Goal: Transaction & Acquisition: Purchase product/service

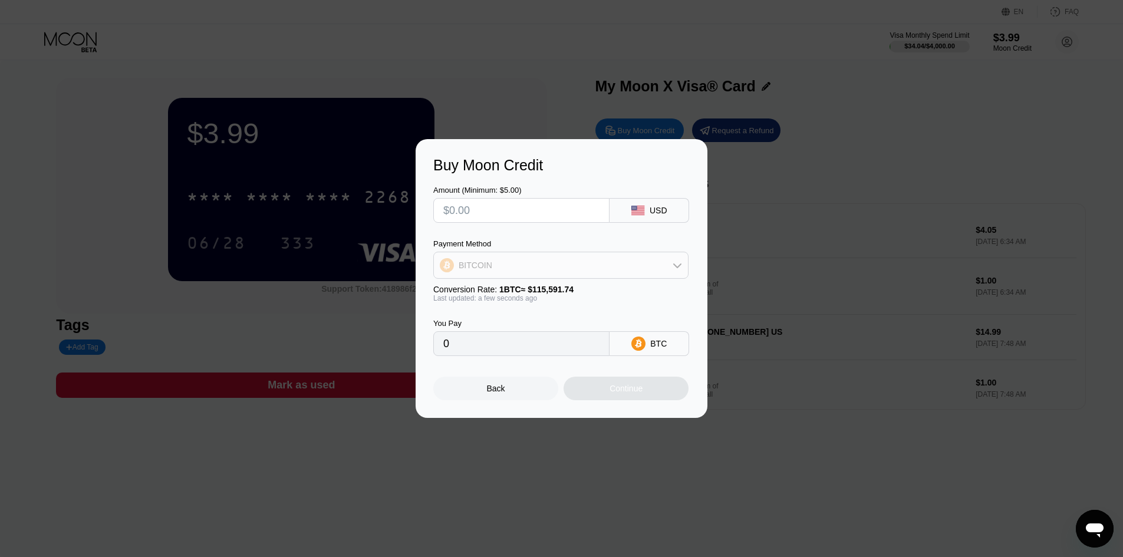
click at [533, 272] on div "BITCOIN" at bounding box center [561, 265] width 254 height 24
click at [513, 316] on div "USDT on TRON" at bounding box center [561, 324] width 248 height 24
type input "0.00"
click at [531, 213] on input "text" at bounding box center [521, 211] width 156 height 24
type input "$1"
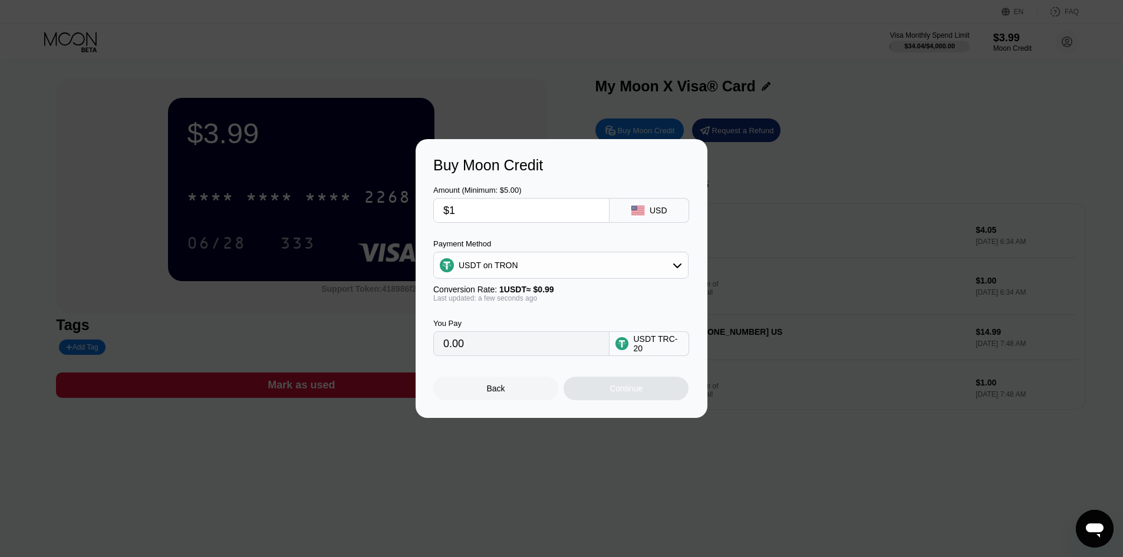
type input "1.01"
type input "$17"
type input "17.17"
type input "$17"
click at [597, 391] on div "Continue" at bounding box center [625, 389] width 125 height 24
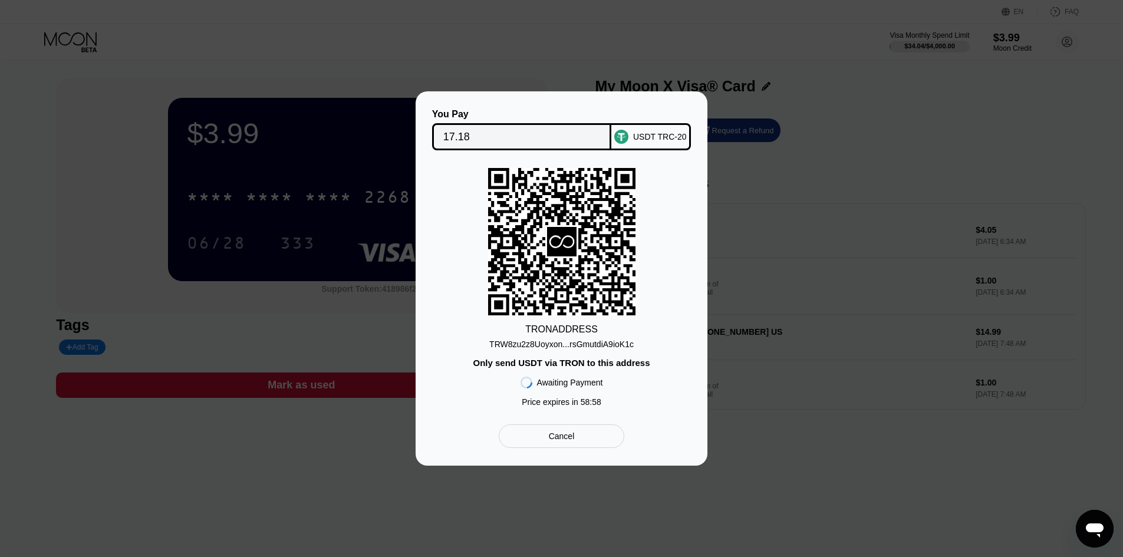
click at [576, 342] on div "TRW8zu2z8Uoyxon...rsGmutdiA9ioK1c" at bounding box center [561, 343] width 144 height 9
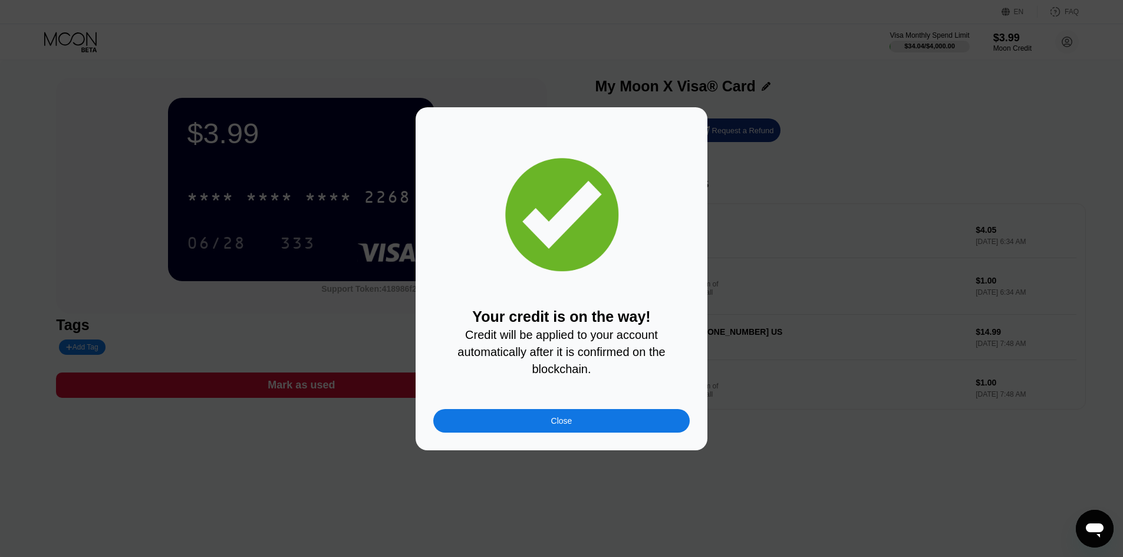
click at [647, 428] on div "Close" at bounding box center [561, 421] width 256 height 24
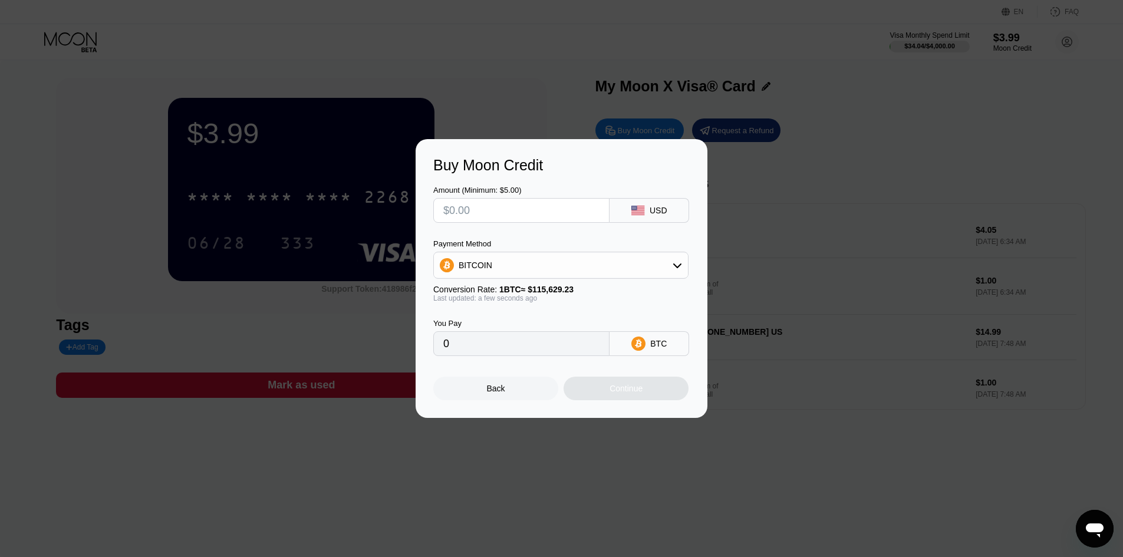
click at [802, 153] on div "Buy Moon Credit Amount (Minimum: $5.00) USD Payment Method BITCOIN Conversion R…" at bounding box center [561, 278] width 1123 height 279
click at [517, 342] on input "0" at bounding box center [521, 344] width 156 height 24
click at [792, 150] on div "Buy Moon Credit Amount (Minimum: $5.00) USD Payment Method BITCOIN Conversion R…" at bounding box center [561, 278] width 1123 height 279
click at [973, 75] on div at bounding box center [565, 278] width 1131 height 557
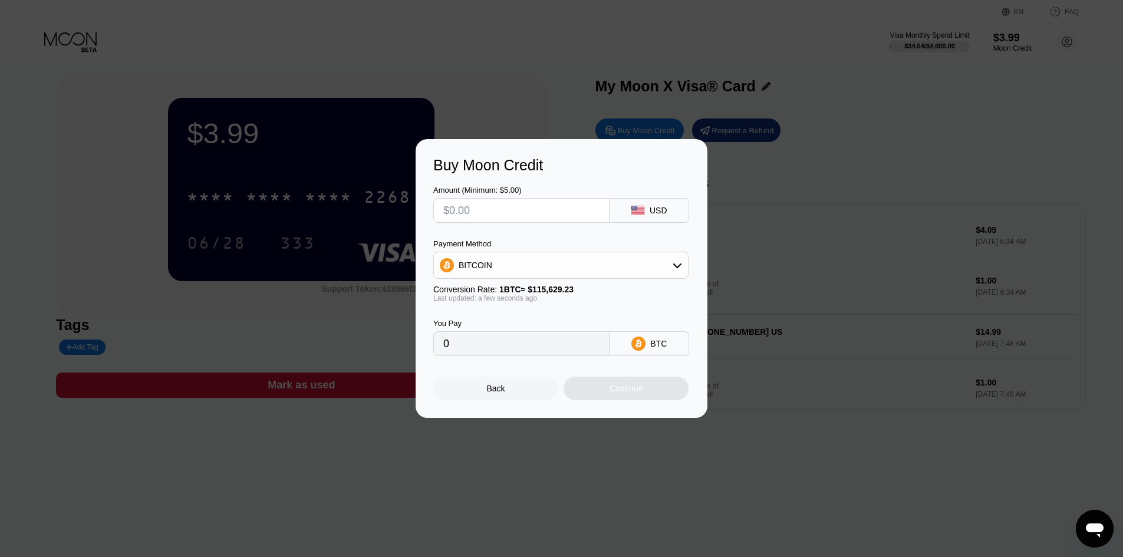
click at [1001, 47] on div at bounding box center [565, 278] width 1131 height 557
click at [492, 393] on div "Back" at bounding box center [496, 388] width 18 height 9
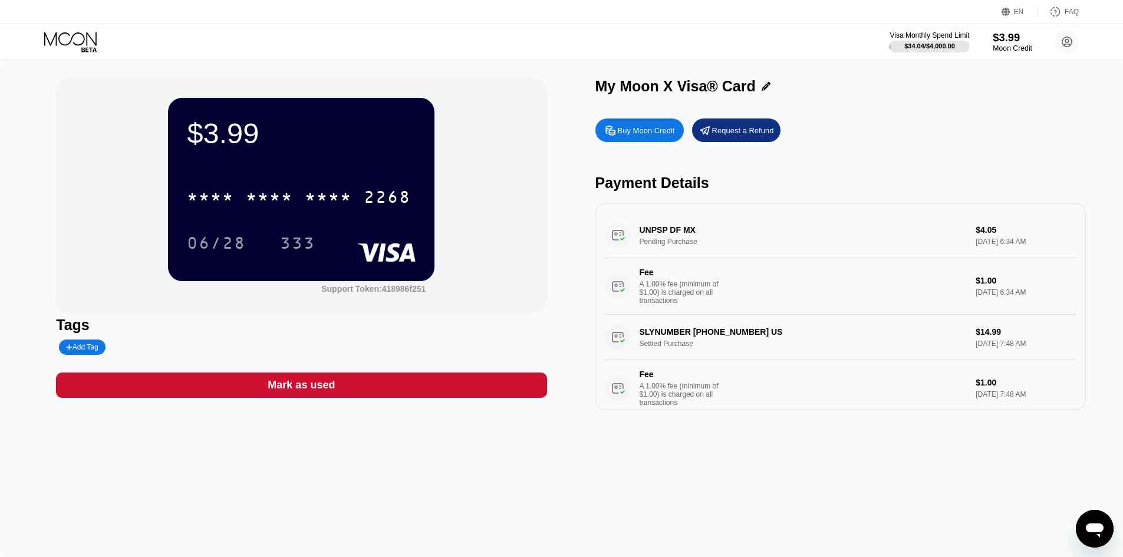
click at [1023, 43] on div "$3.99" at bounding box center [1011, 37] width 39 height 12
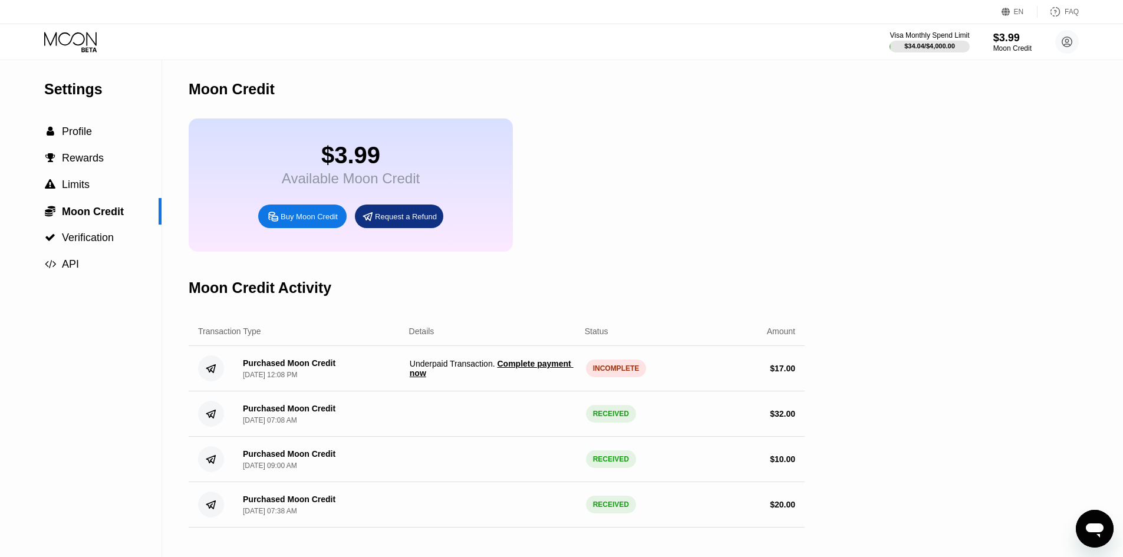
click at [546, 376] on span "Complete payment now" at bounding box center [492, 368] width 164 height 19
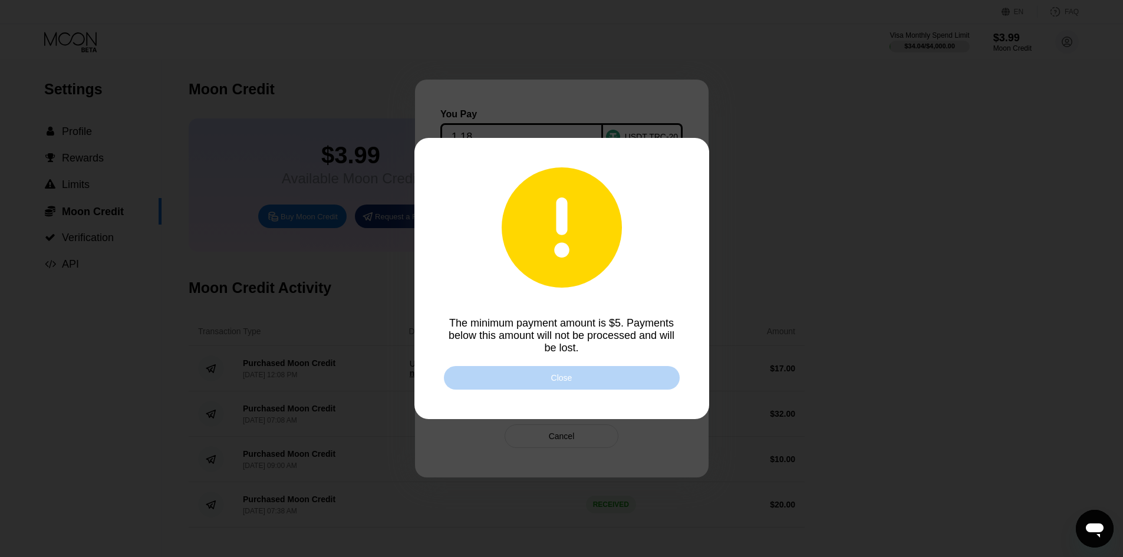
click at [642, 372] on div "Close" at bounding box center [562, 378] width 236 height 24
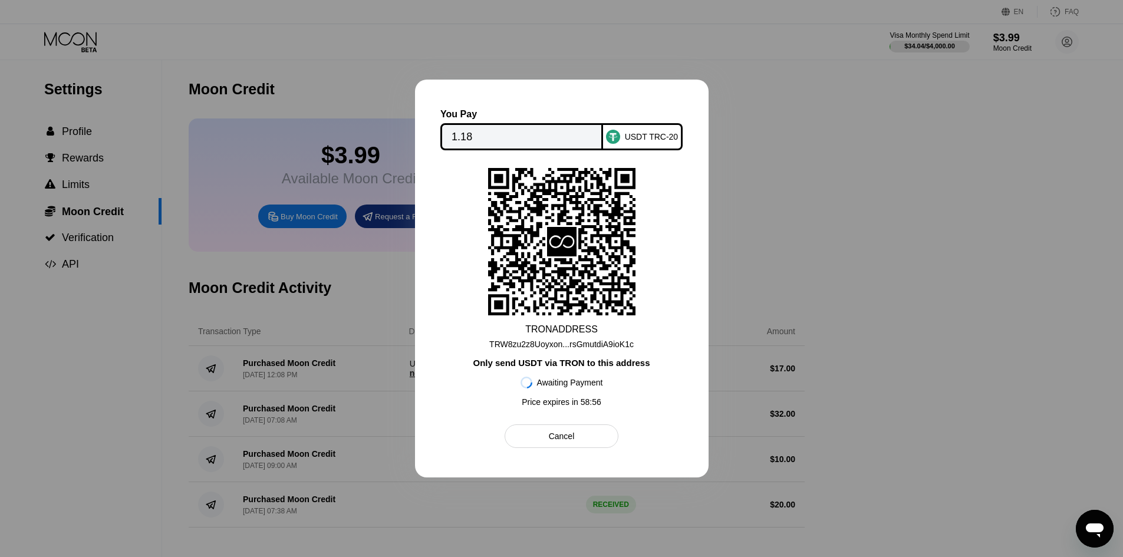
click at [747, 225] on div at bounding box center [561, 278] width 1123 height 557
click at [580, 436] on div "Cancel" at bounding box center [561, 436] width 114 height 24
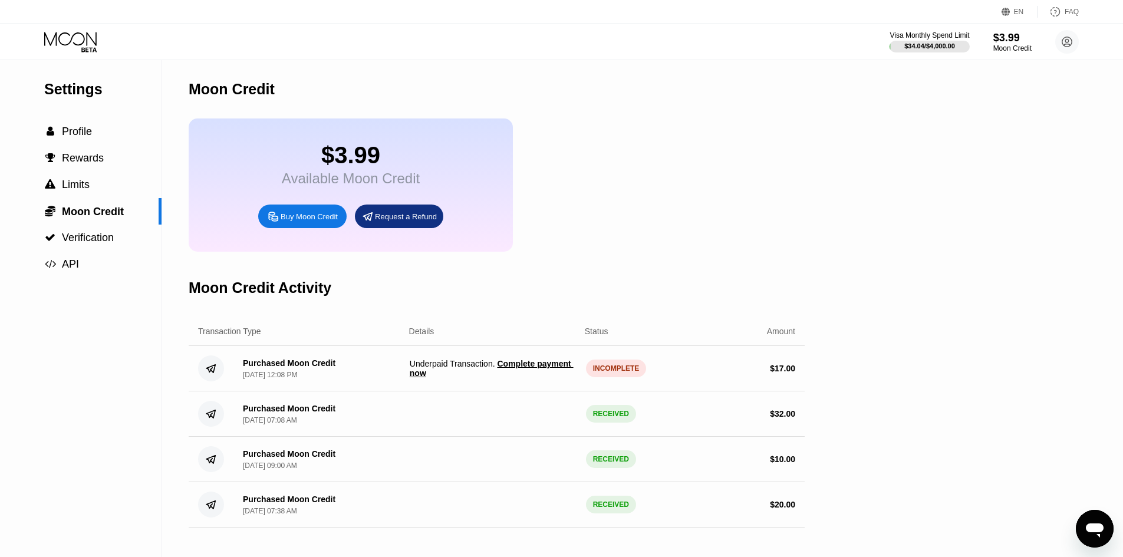
click at [618, 377] on div "INCOMPLETE" at bounding box center [616, 368] width 61 height 18
click at [454, 378] on span "Underpaid Transaction . Complete payment now" at bounding box center [493, 368] width 167 height 19
copy span "Underpaid Transaction . Complete payment now"
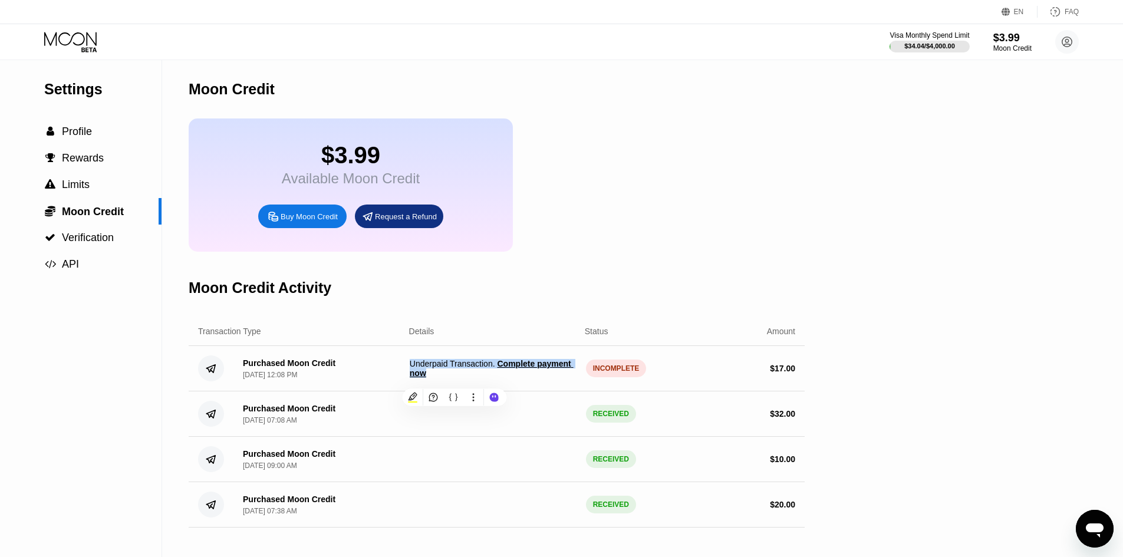
click at [503, 504] on div "Purchased Moon Credit Jul 30, 2025, 07:38 AM RECEIVED $ 20.00" at bounding box center [497, 504] width 616 height 45
click at [565, 378] on span "Complete payment now" at bounding box center [492, 368] width 164 height 19
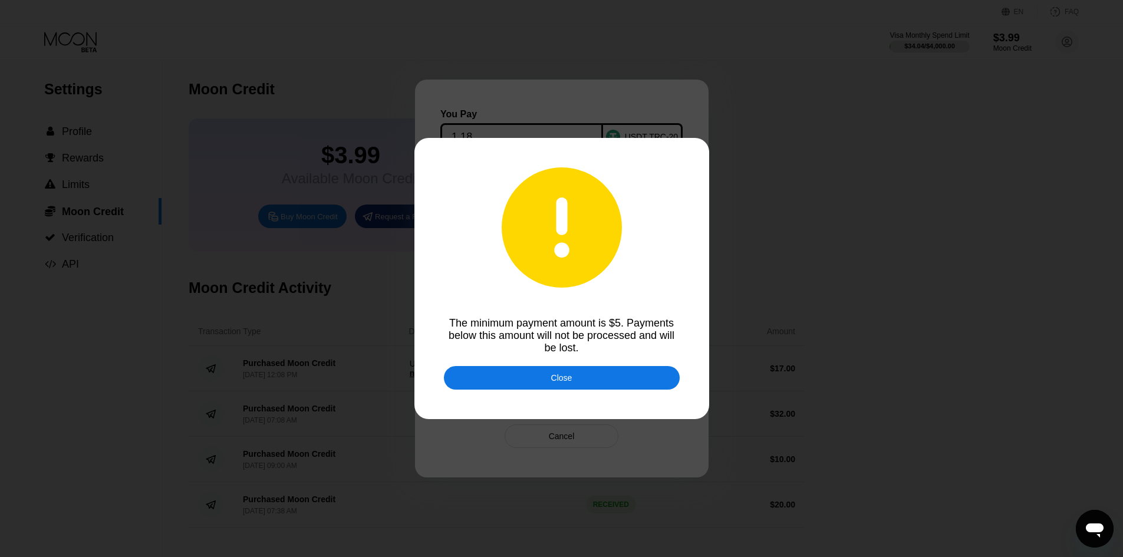
click at [529, 376] on div "Close" at bounding box center [562, 378] width 236 height 24
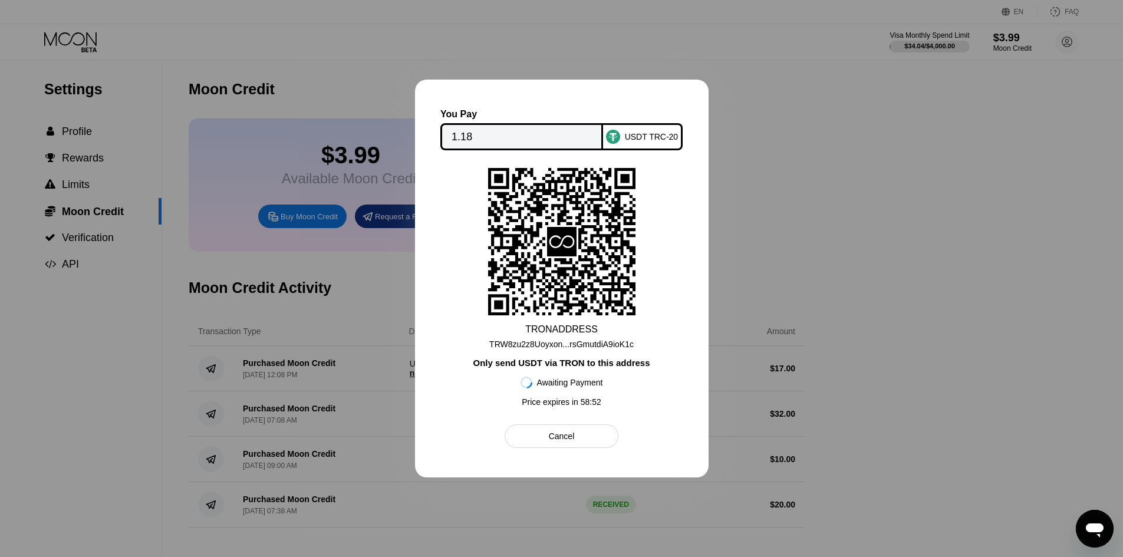
click at [551, 342] on div "TRW8zu2z8Uoyxon...rsGmutdiA9ioK1c" at bounding box center [561, 343] width 144 height 9
click at [569, 345] on div "TRW8zu2z8Uoyxon...rsGmutdiA9ioK1c" at bounding box center [561, 343] width 144 height 9
click at [646, 293] on div "TRON ADDRESS TRW8zu2z8Uoyxon...rsGmutdiA9ioK1c Only send USDT via TRON to this …" at bounding box center [561, 290] width 232 height 245
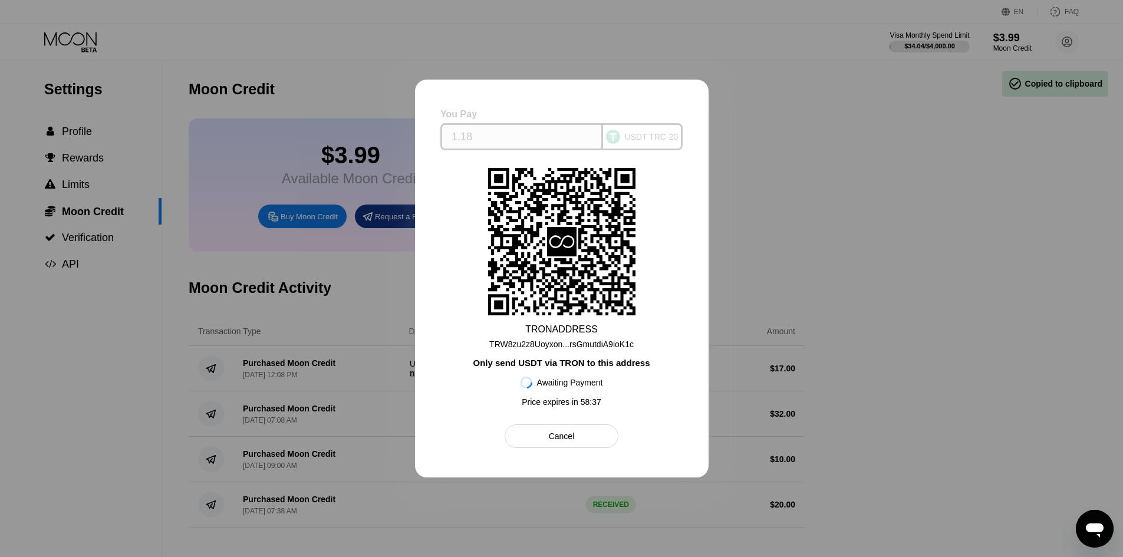
click at [516, 130] on input "1.18" at bounding box center [521, 137] width 140 height 24
click at [523, 137] on input "1.18" at bounding box center [521, 137] width 140 height 24
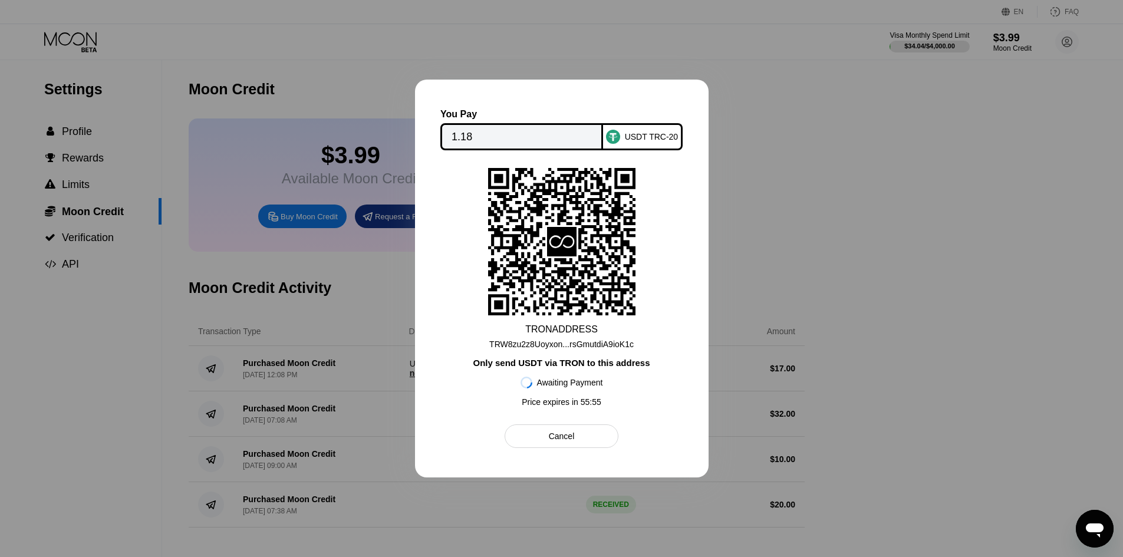
click at [623, 278] on rect at bounding box center [561, 241] width 147 height 147
